Goal: Task Accomplishment & Management: Use online tool/utility

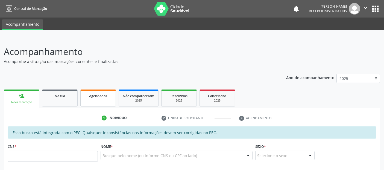
click at [102, 101] on link "Agendados" at bounding box center [98, 97] width 36 height 17
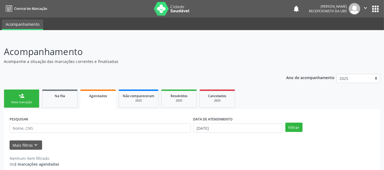
scroll to position [6, 0]
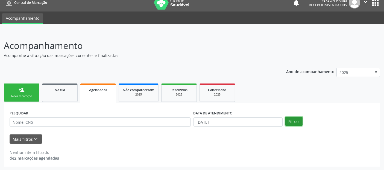
click at [294, 118] on button "Filtrar" at bounding box center [293, 120] width 17 height 9
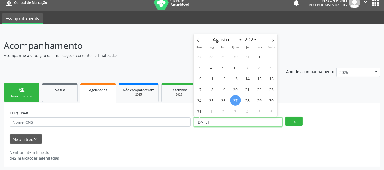
click at [277, 121] on input "[DATE]" at bounding box center [238, 121] width 89 height 9
click at [254, 57] on span "1" at bounding box center [259, 56] width 11 height 11
type input "[DATE]"
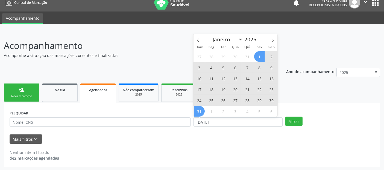
click at [201, 113] on span "31" at bounding box center [199, 111] width 11 height 11
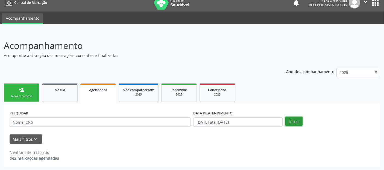
click at [295, 117] on button "Filtrar" at bounding box center [293, 120] width 17 height 9
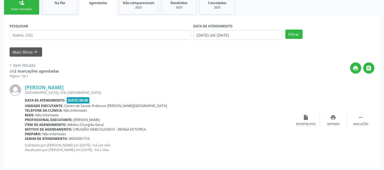
scroll to position [93, 0]
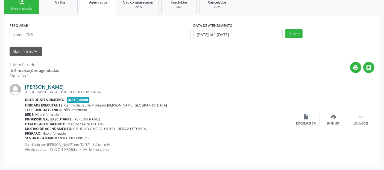
click at [64, 85] on link "[PERSON_NAME]" at bounding box center [44, 87] width 39 height 6
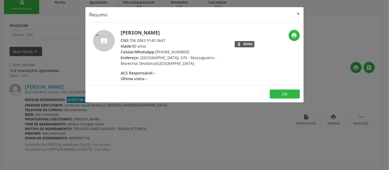
click at [164, 40] on div "CNS: 706 0063 9140 3647" at bounding box center [174, 40] width 106 height 6
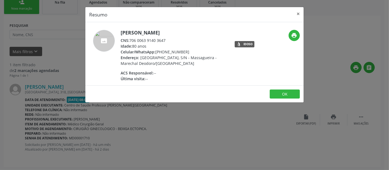
click at [138, 38] on div "CNS: 706 0063 9140 3647" at bounding box center [174, 40] width 106 height 6
drag, startPoint x: 130, startPoint y: 40, endPoint x: 166, endPoint y: 40, distance: 35.5
click at [166, 40] on div "CNS: 706 0063 9140 3647" at bounding box center [174, 40] width 106 height 6
copy div "706 0063 9140 3647"
click at [282, 92] on button "OK" at bounding box center [285, 93] width 30 height 9
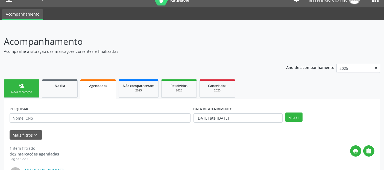
scroll to position [0, 0]
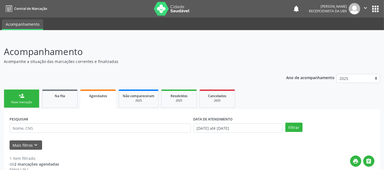
click at [33, 96] on link "person_add Nova marcação" at bounding box center [22, 98] width 36 height 18
